Goal: Navigation & Orientation: Find specific page/section

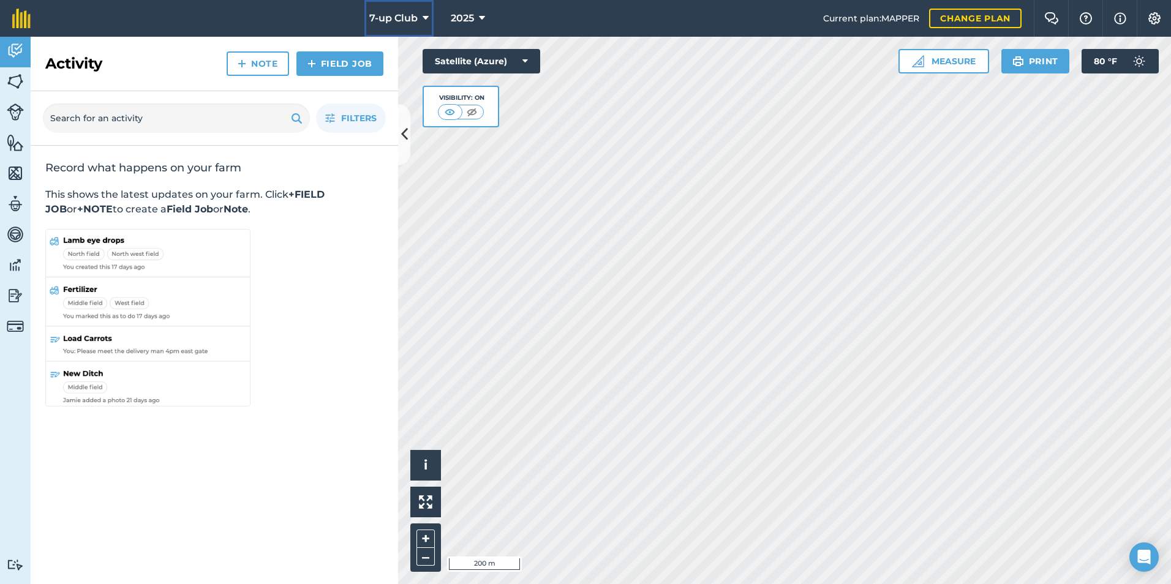
click at [426, 12] on icon at bounding box center [426, 18] width 6 height 15
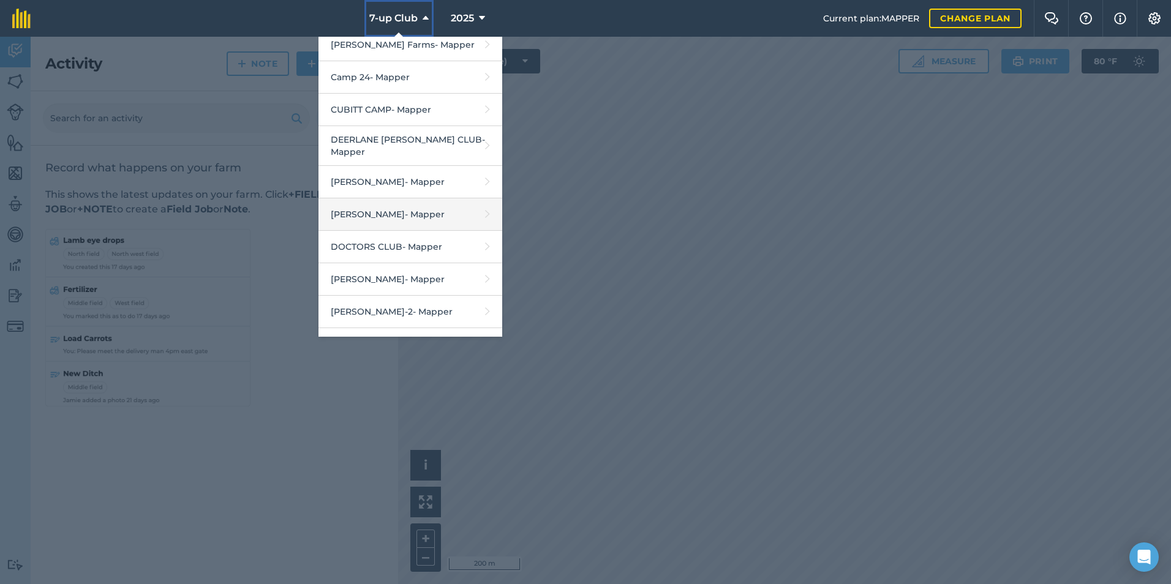
scroll to position [184, 0]
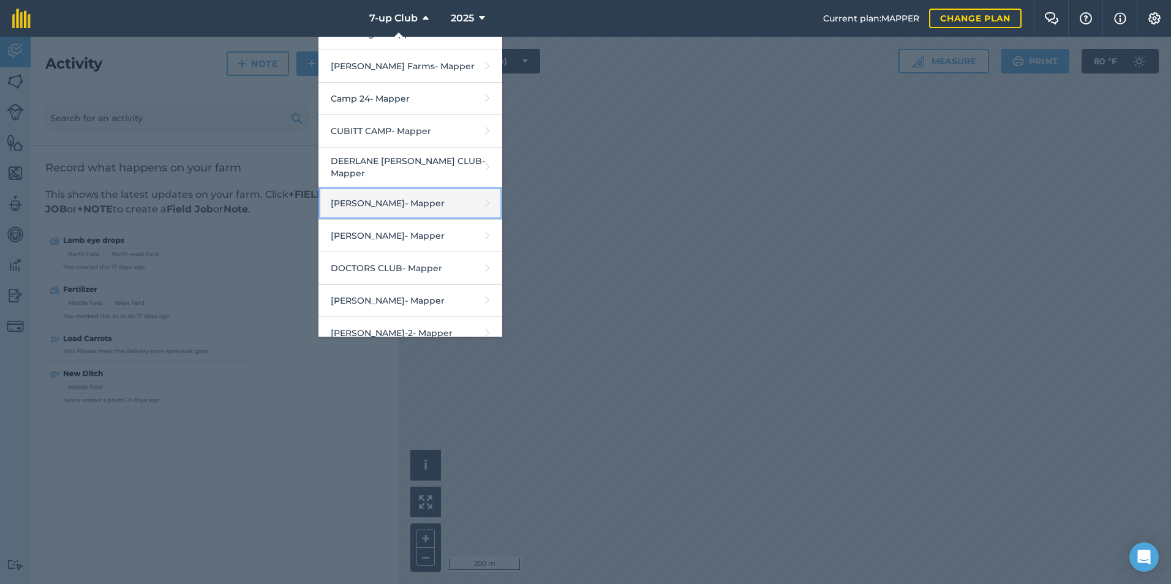
click at [378, 196] on link "[PERSON_NAME] - Mapper" at bounding box center [410, 203] width 184 height 32
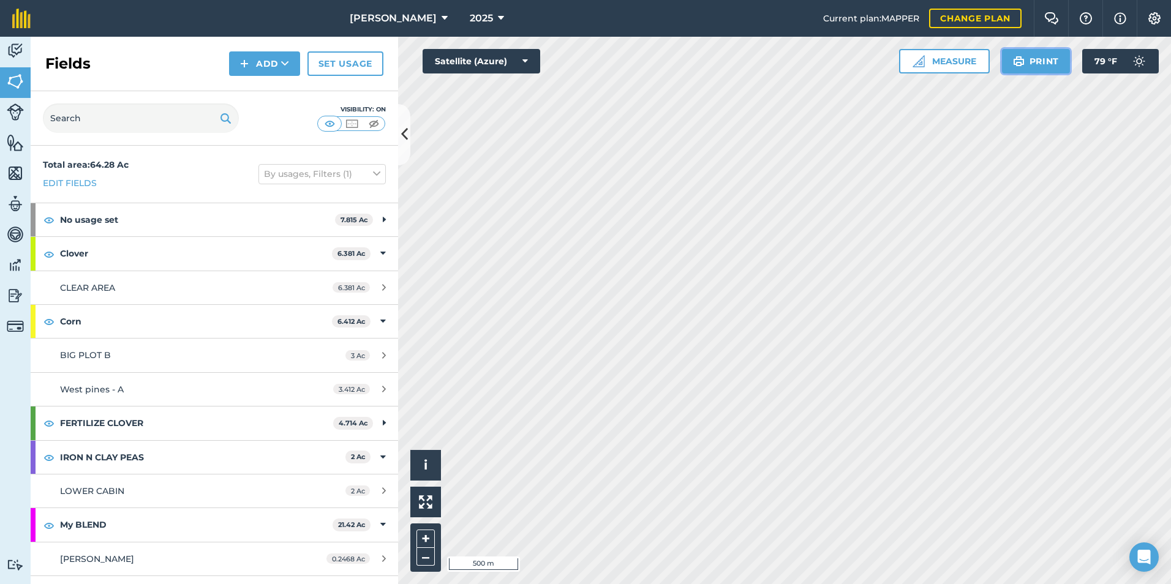
click at [1027, 66] on button "Print" at bounding box center [1036, 61] width 69 height 24
click at [498, 17] on icon at bounding box center [501, 18] width 6 height 15
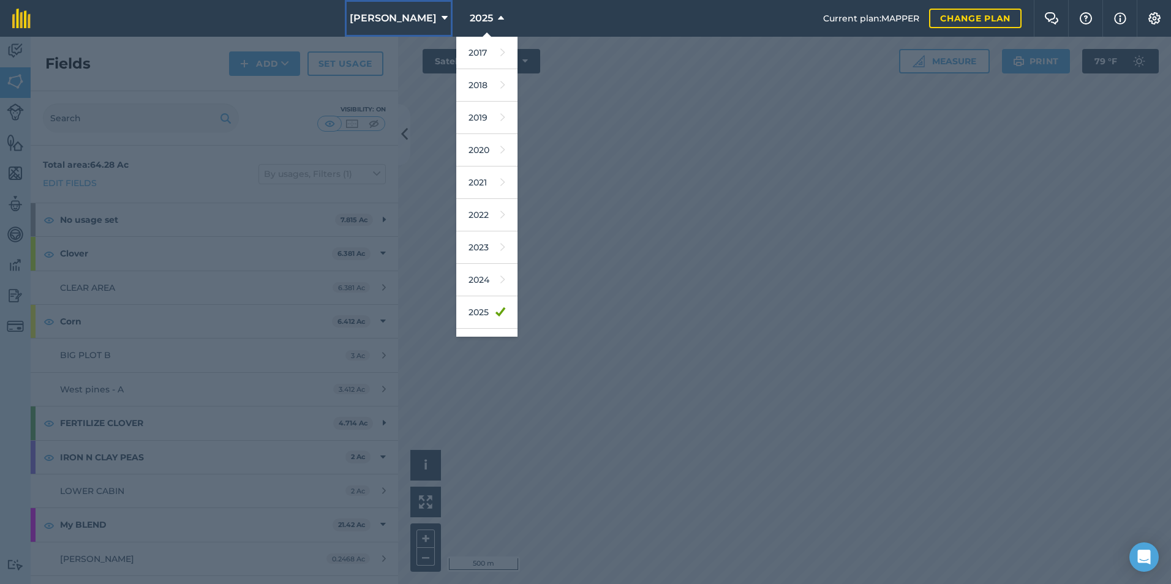
click at [438, 15] on button "[PERSON_NAME]" at bounding box center [399, 18] width 108 height 37
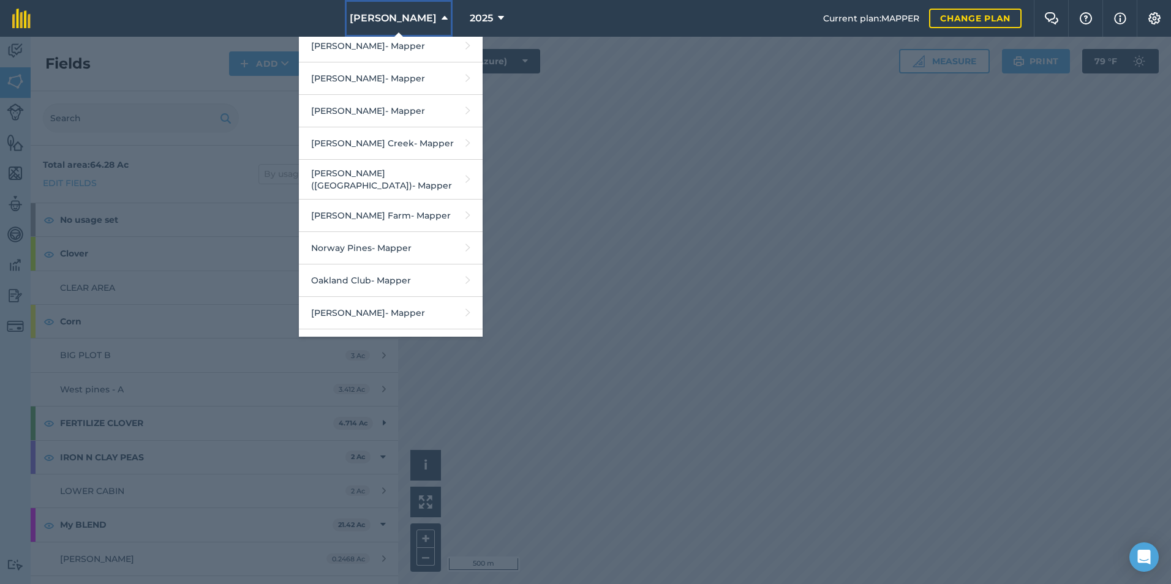
scroll to position [1091, 0]
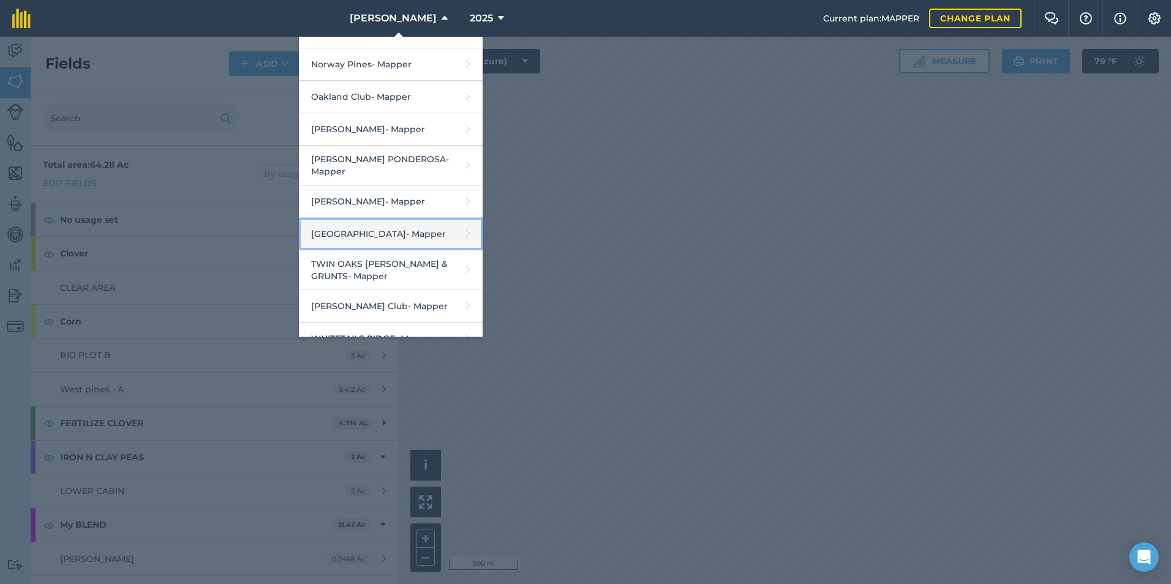
click at [369, 218] on link "smoky Hollow - Mapper" at bounding box center [391, 234] width 184 height 32
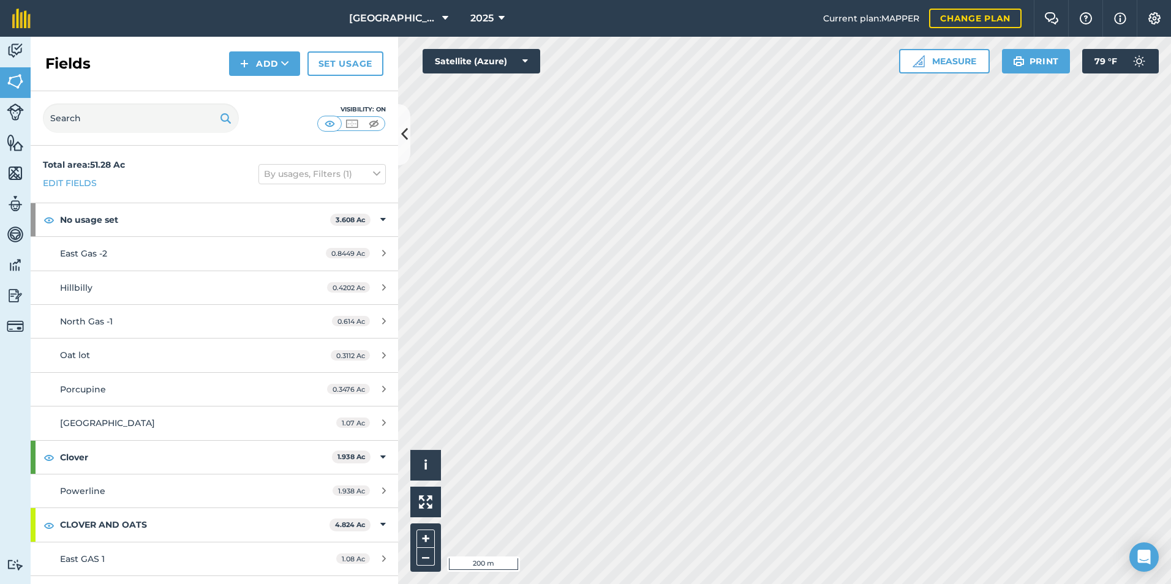
click at [453, 13] on div "2025" at bounding box center [487, 18] width 69 height 37
click at [431, 17] on button "[GEOGRAPHIC_DATA]" at bounding box center [398, 18] width 109 height 37
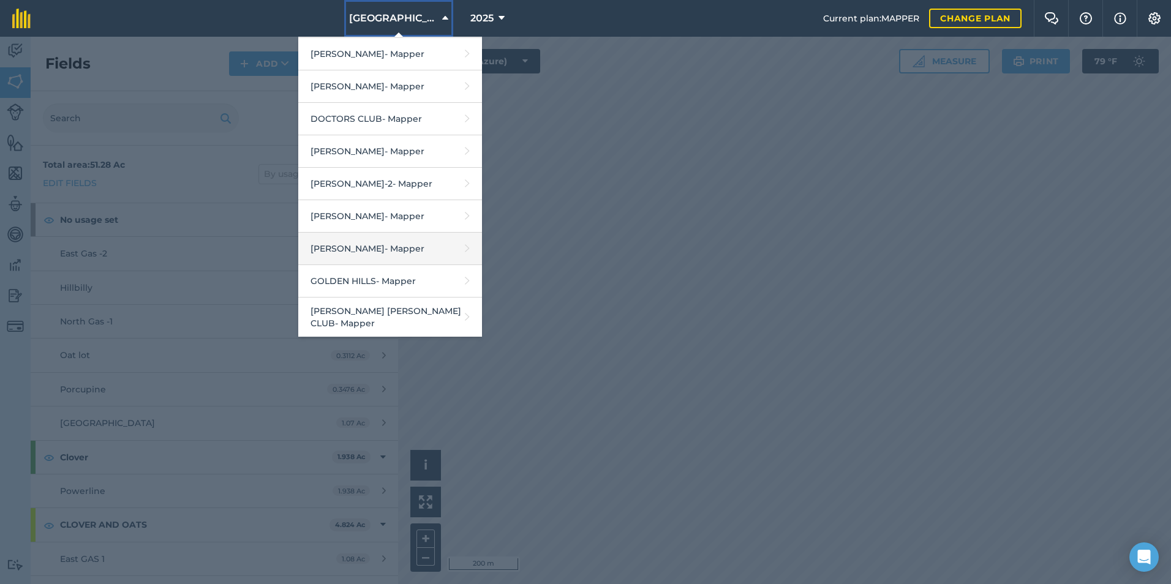
scroll to position [245, 0]
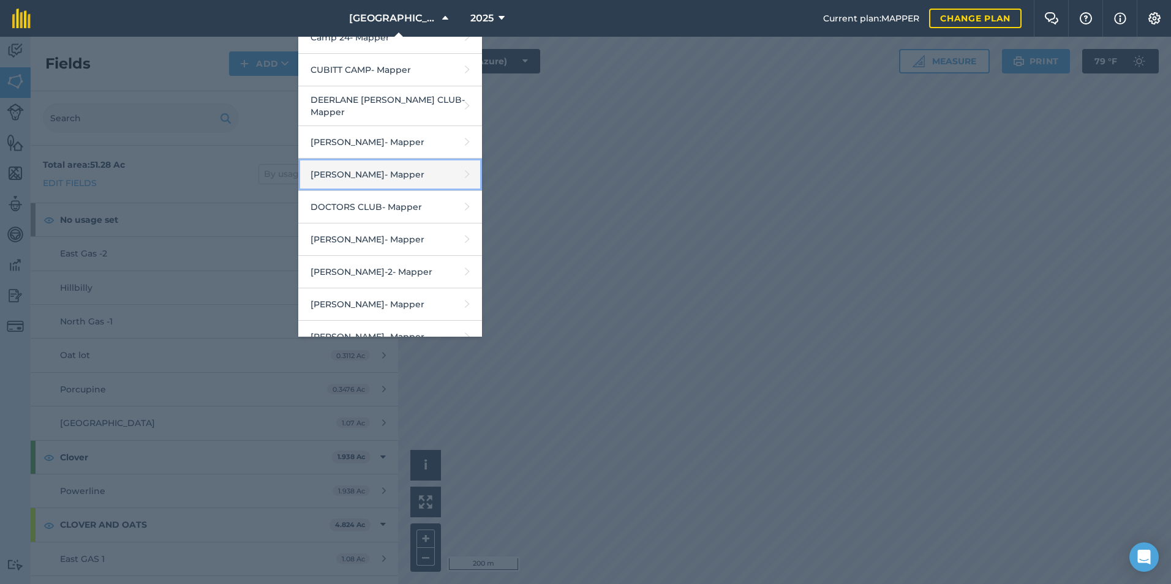
click at [378, 172] on link "[PERSON_NAME] - Mapper" at bounding box center [390, 175] width 184 height 32
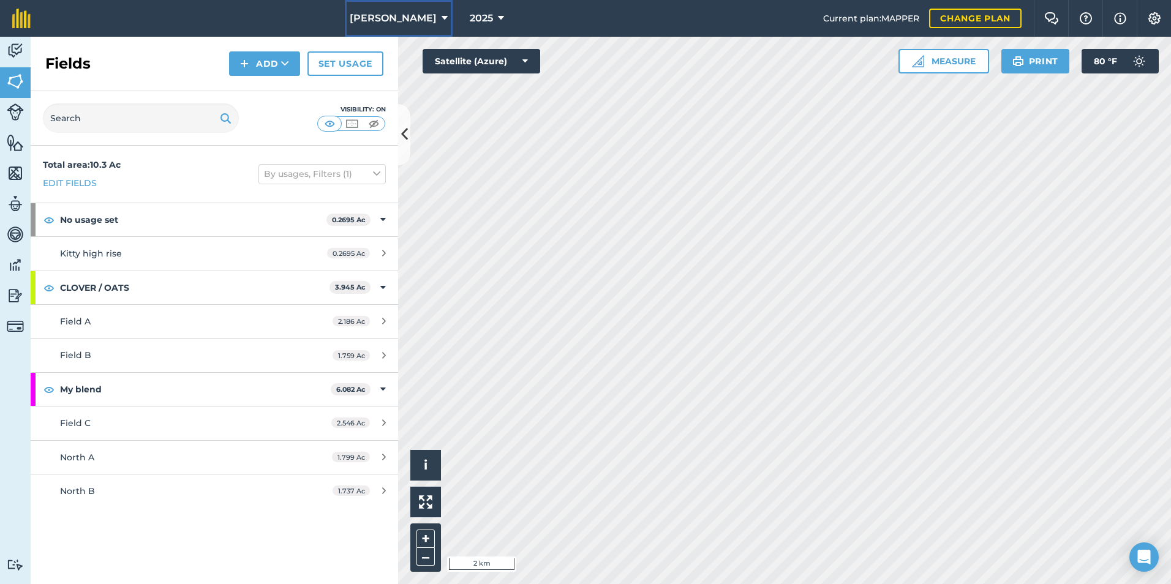
click at [428, 17] on span "[PERSON_NAME]" at bounding box center [393, 18] width 87 height 15
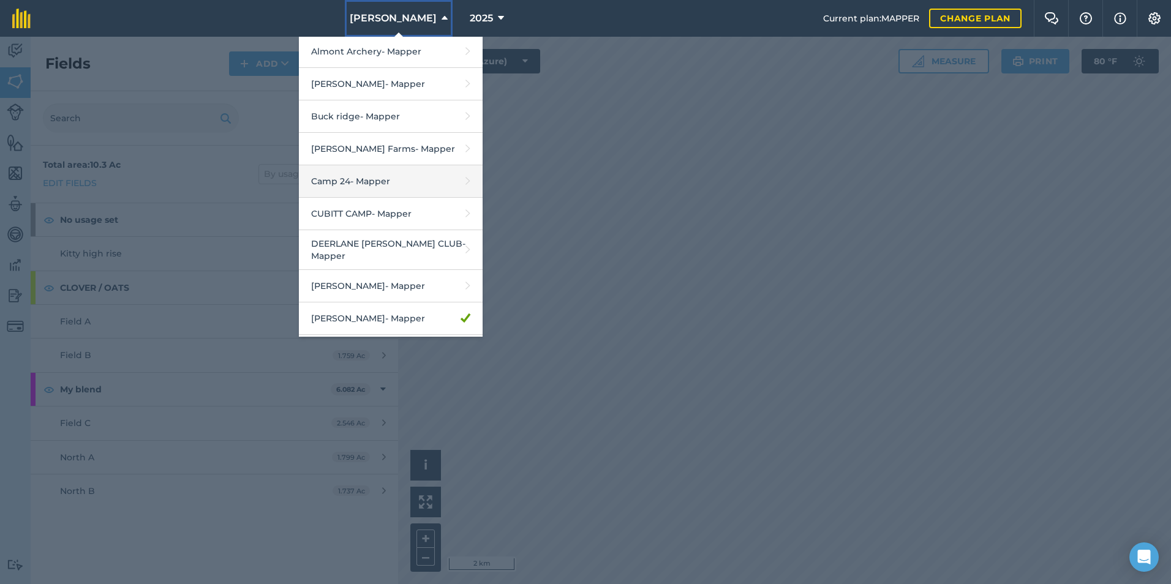
scroll to position [122, 0]
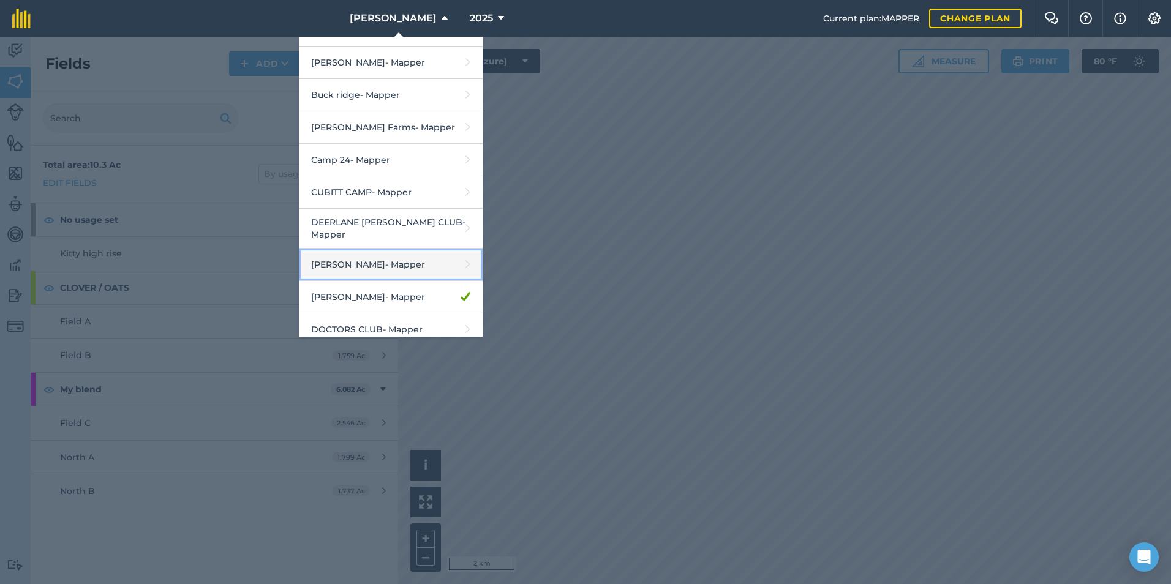
click at [358, 256] on link "[PERSON_NAME] - Mapper" at bounding box center [391, 265] width 184 height 32
